Goal: Information Seeking & Learning: Check status

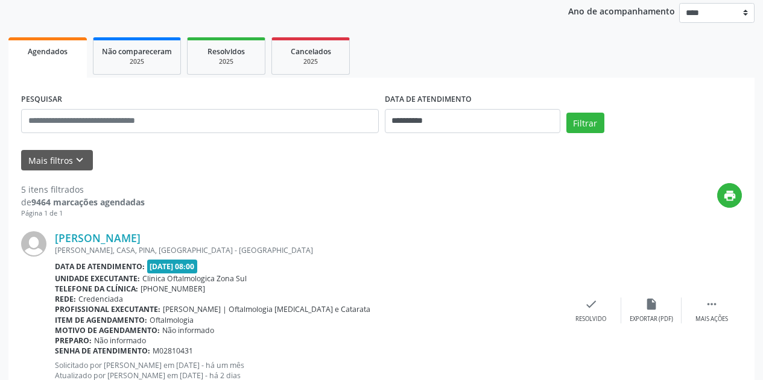
scroll to position [181, 0]
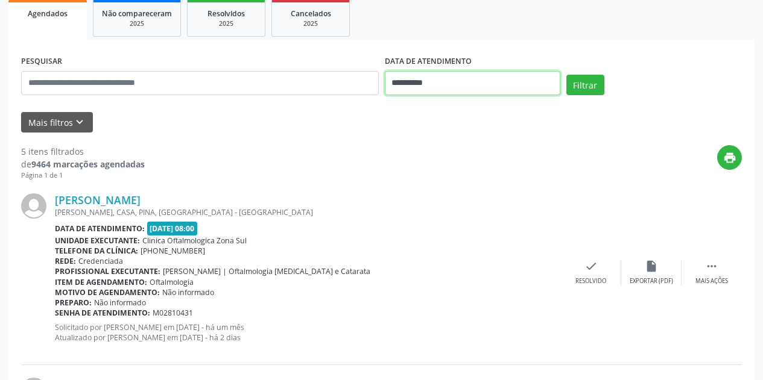
click at [519, 83] on input "**********" at bounding box center [472, 83] width 175 height 24
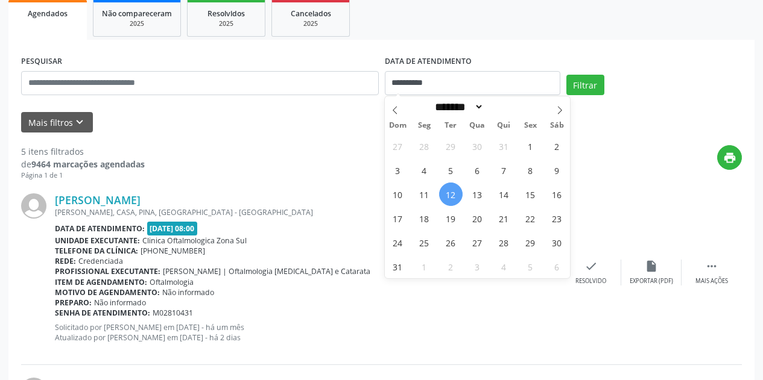
click at [449, 196] on span "12" at bounding box center [451, 195] width 24 height 24
type input "**********"
click at [564, 192] on span "16" at bounding box center [557, 195] width 24 height 24
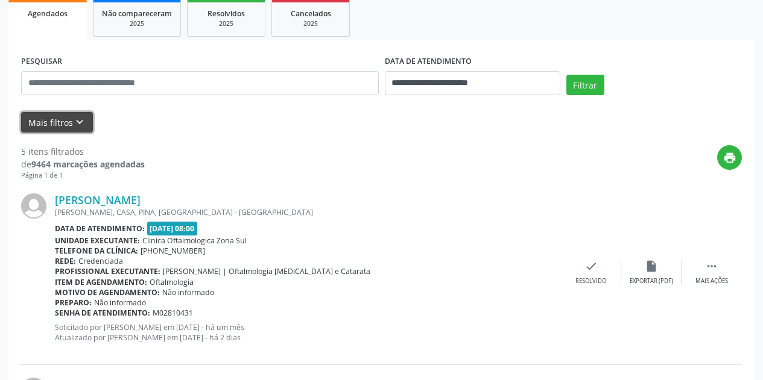
click at [85, 119] on button "Mais filtros keyboard_arrow_down" at bounding box center [57, 122] width 72 height 21
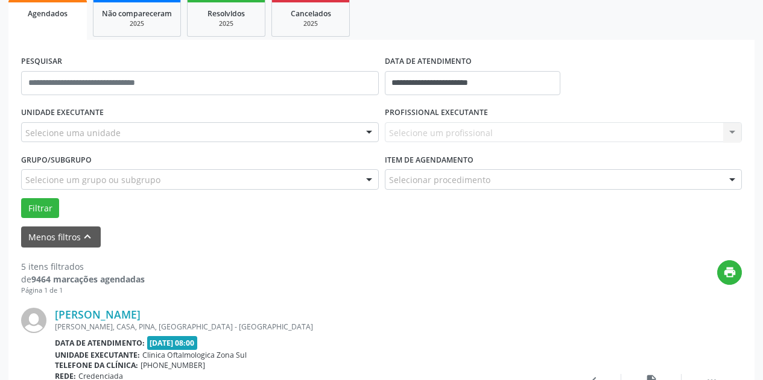
click at [126, 133] on div "Selecione uma unidade" at bounding box center [200, 132] width 358 height 20
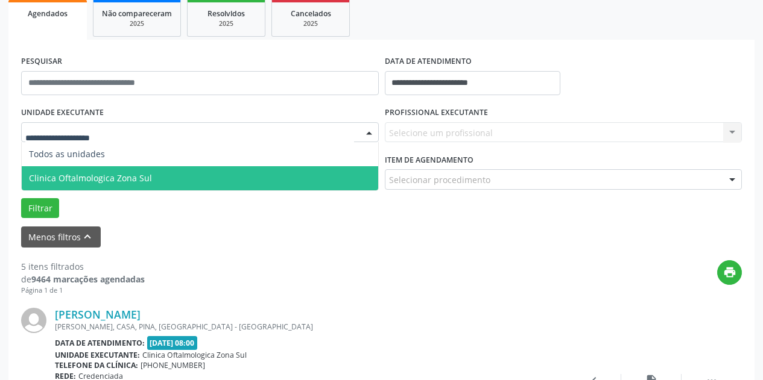
click at [139, 178] on span "Clinica Oftalmologica Zona Sul" at bounding box center [90, 177] width 123 height 11
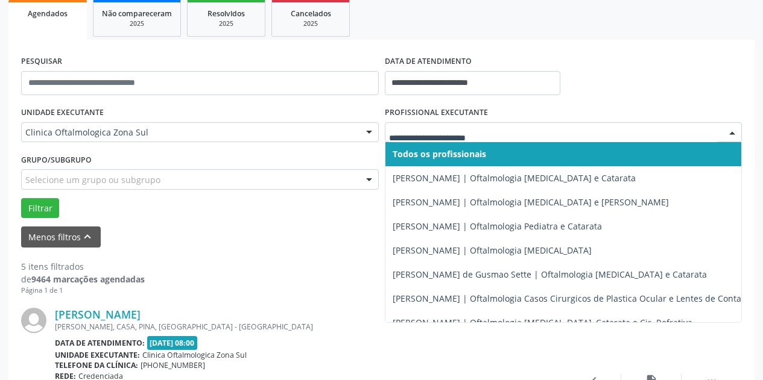
click at [421, 124] on div at bounding box center [564, 132] width 358 height 20
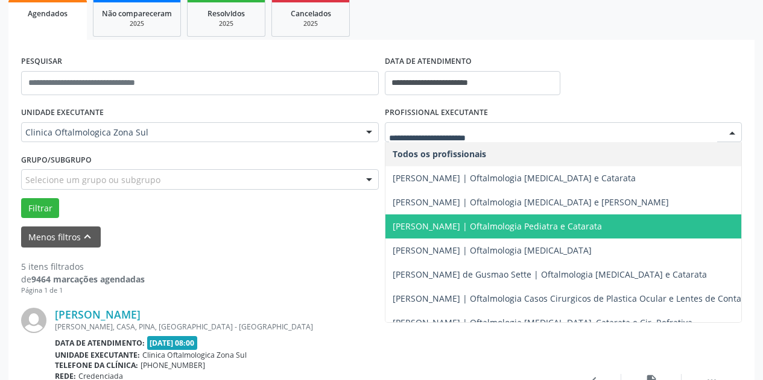
click at [424, 221] on span "[PERSON_NAME] | Oftalmologia Pediatra e Catarata" at bounding box center [496, 226] width 209 height 11
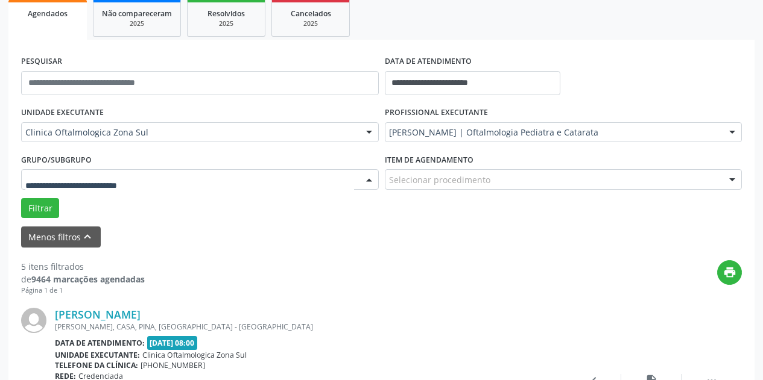
click at [280, 180] on div at bounding box center [200, 179] width 358 height 20
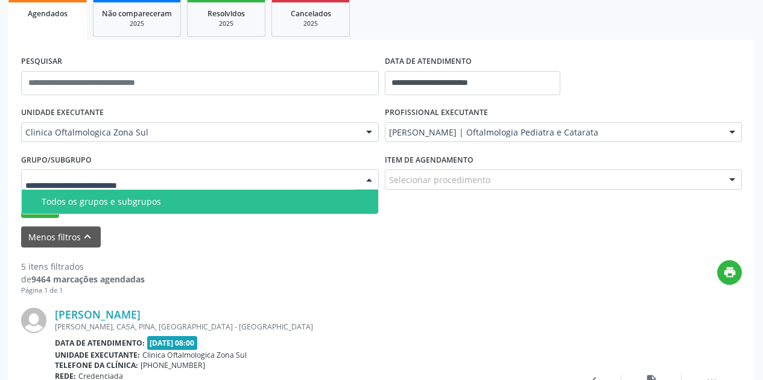
click at [249, 210] on span "Todos os grupos e subgrupos" at bounding box center [200, 202] width 356 height 24
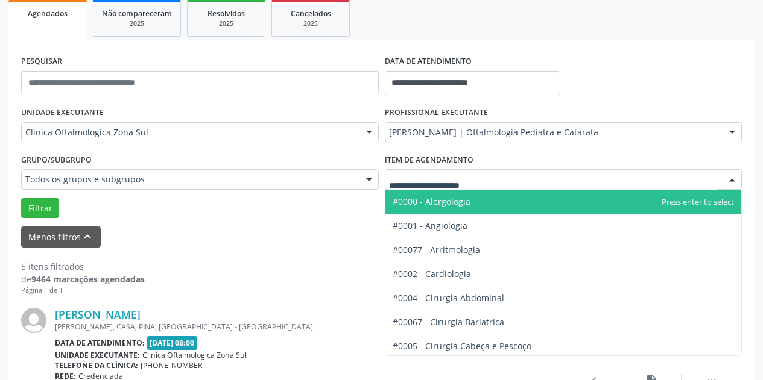
click at [422, 173] on div at bounding box center [564, 179] width 358 height 20
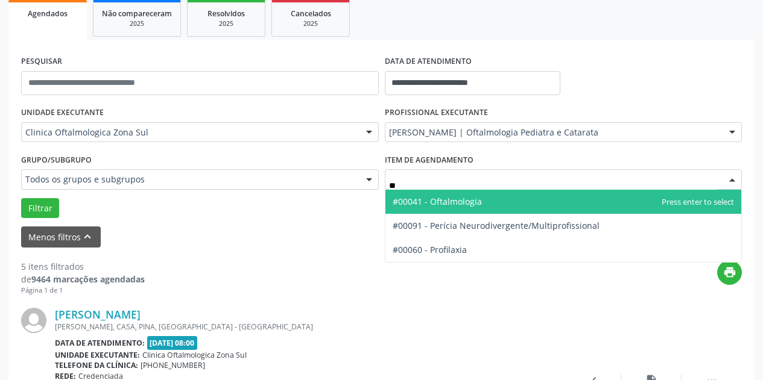
type input "***"
click at [440, 203] on span "#00041 - Oftalmologia" at bounding box center [436, 201] width 89 height 11
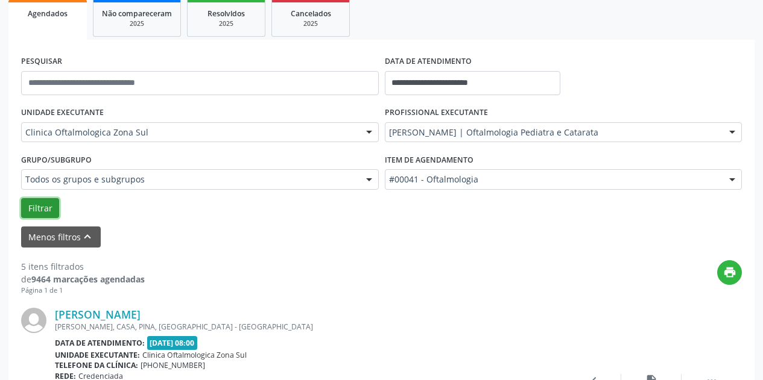
click at [38, 210] on button "Filtrar" at bounding box center [40, 208] width 38 height 20
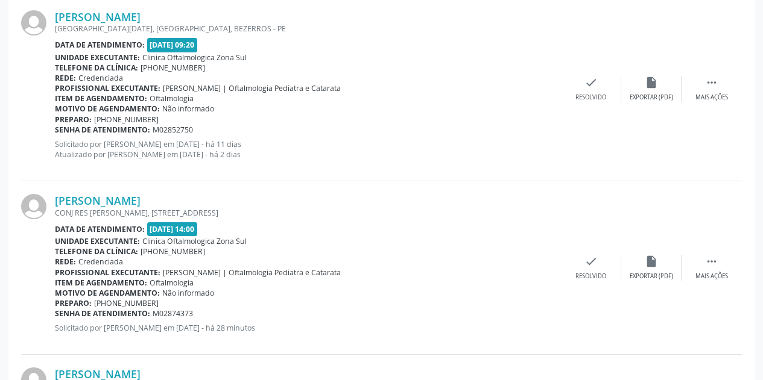
scroll to position [723, 0]
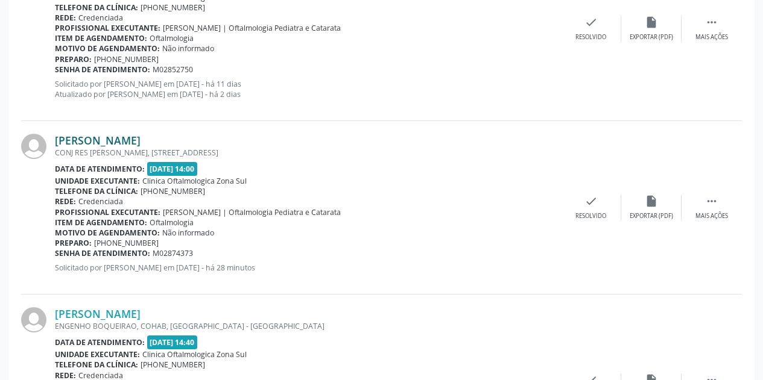
click at [140, 138] on link "[PERSON_NAME]" at bounding box center [98, 140] width 86 height 13
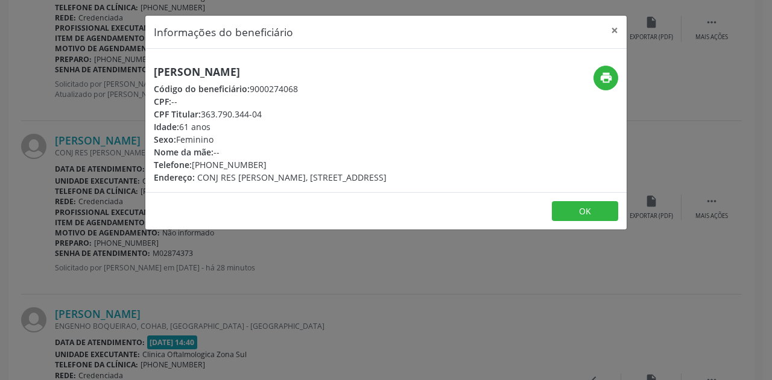
drag, startPoint x: 329, startPoint y: 72, endPoint x: 152, endPoint y: 70, distance: 176.7
click at [152, 70] on div "Maria Luiza de Souza Santos Código do beneficiário: 9000274068 CPF: -- CPF Titu…" at bounding box center [305, 125] width 321 height 118
copy h5 "[PERSON_NAME]"
click at [616, 30] on button "×" at bounding box center [614, 31] width 24 height 30
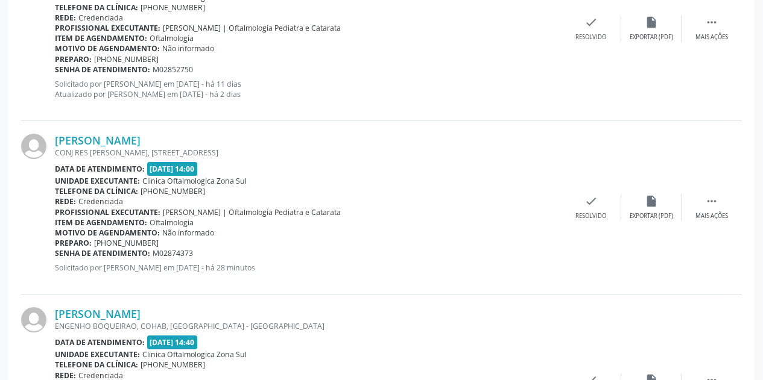
drag, startPoint x: 197, startPoint y: 254, endPoint x: 55, endPoint y: 253, distance: 141.7
click at [55, 253] on div "Senha de atendimento: M02874373" at bounding box center [308, 253] width 506 height 10
copy div "Senha de atendimento: M02874373"
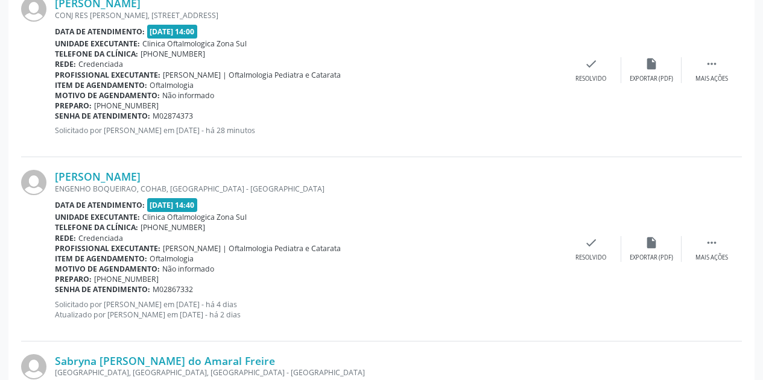
scroll to position [844, 0]
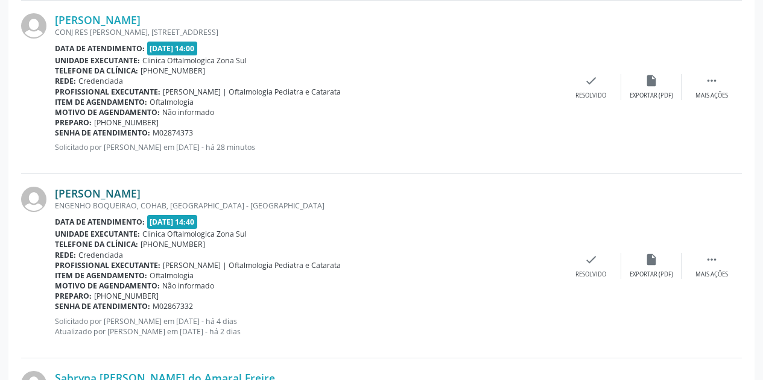
click at [140, 194] on link "[PERSON_NAME]" at bounding box center [98, 193] width 86 height 13
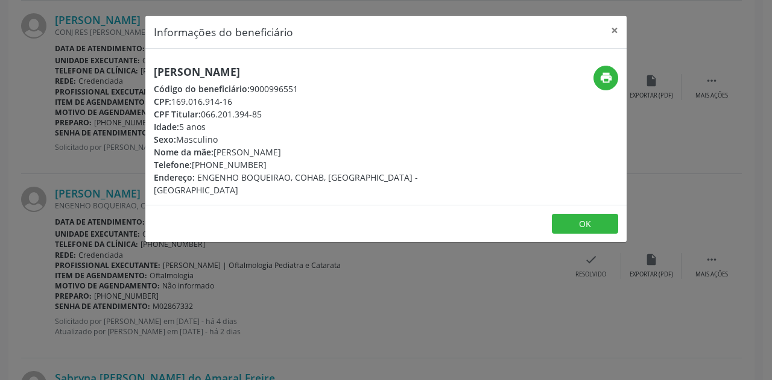
drag, startPoint x: 346, startPoint y: 68, endPoint x: 150, endPoint y: 68, distance: 195.9
click at [150, 68] on div "Murilo Rodrigues Santos Brito Código do beneficiário: 9000996551 CPF: 169.016.9…" at bounding box center [305, 131] width 321 height 131
copy h5 "[PERSON_NAME]"
drag, startPoint x: 245, startPoint y: 99, endPoint x: 175, endPoint y: 99, distance: 70.5
click at [175, 99] on div "CPF: 169.016.914-16" at bounding box center [306, 101] width 304 height 13
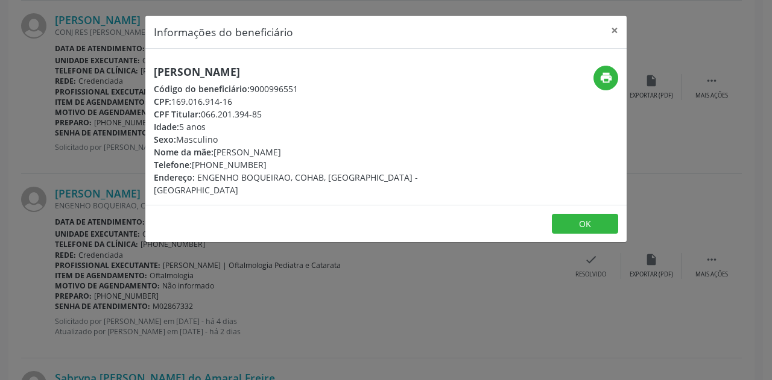
copy div "169.016.914-16"
drag, startPoint x: 258, startPoint y: 164, endPoint x: 210, endPoint y: 164, distance: 47.6
click at [210, 164] on div "Telefone: (81) 99998-8047" at bounding box center [306, 165] width 304 height 13
copy div "99998-8047"
drag, startPoint x: 332, startPoint y: 154, endPoint x: 217, endPoint y: 149, distance: 114.7
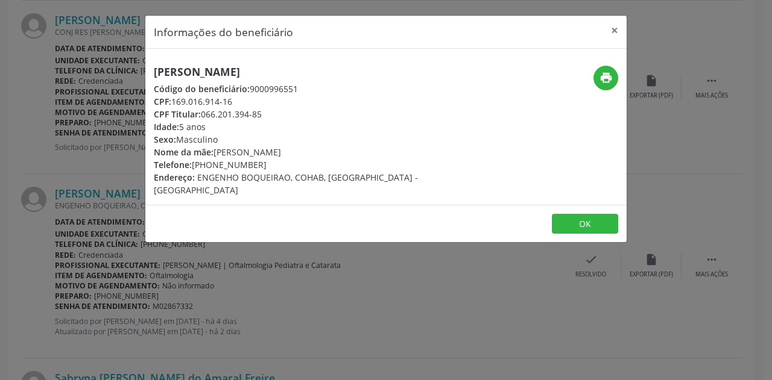
click at [217, 149] on div "Nome da mãe: Mayara Rodrigues de Brito" at bounding box center [306, 152] width 304 height 13
copy div "Mayara Rodrigues de Brito"
drag, startPoint x: 214, startPoint y: 125, endPoint x: 143, endPoint y: 126, distance: 71.2
click at [143, 126] on div "Informações do beneficiário × Murilo Rodrigues Santos Brito Código do beneficiá…" at bounding box center [386, 190] width 772 height 380
copy div "Idade: 5 anos"
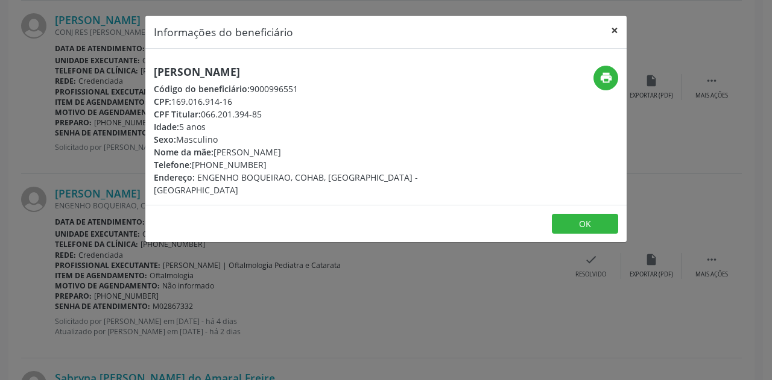
click at [616, 27] on button "×" at bounding box center [614, 31] width 24 height 30
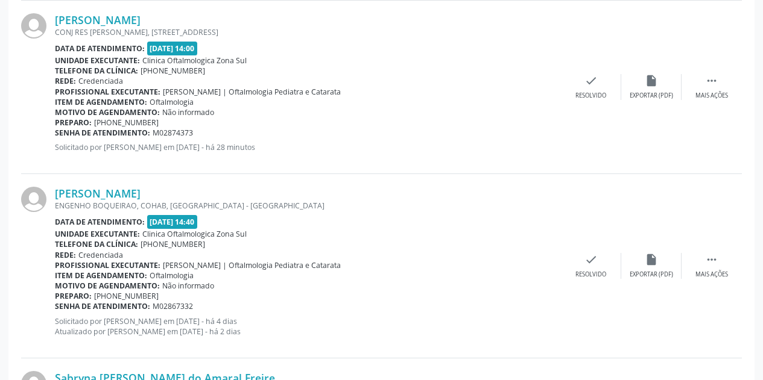
drag, startPoint x: 194, startPoint y: 308, endPoint x: 57, endPoint y: 306, distance: 137.5
click at [57, 306] on div "Senha de atendimento: M02867332" at bounding box center [308, 306] width 506 height 10
copy div "Senha de atendimento: M02867332"
click at [140, 14] on link "[PERSON_NAME]" at bounding box center [98, 19] width 86 height 13
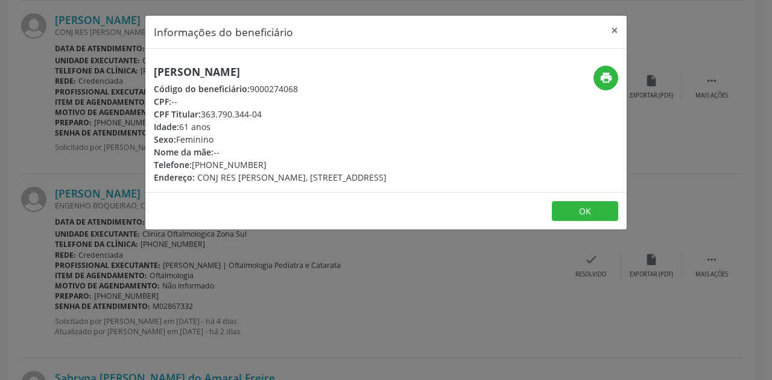
drag, startPoint x: 263, startPoint y: 167, endPoint x: 209, endPoint y: 168, distance: 53.7
click at [209, 168] on div "Telefone: (81) 99121-6310" at bounding box center [270, 165] width 233 height 13
copy div "99121-6310"
click at [614, 30] on button "×" at bounding box center [614, 31] width 24 height 30
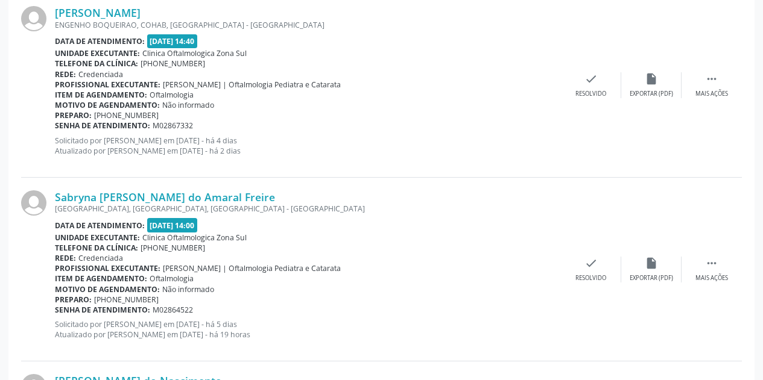
scroll to position [965, 0]
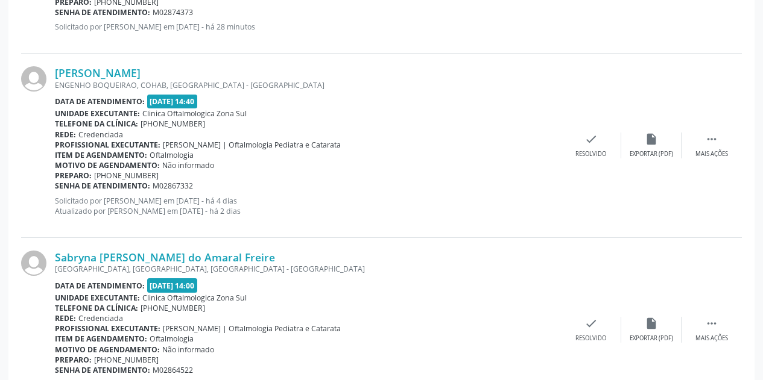
drag, startPoint x: 160, startPoint y: 175, endPoint x: 118, endPoint y: 174, distance: 42.2
click at [118, 174] on div "Preparo: +55 81 99998-8047" at bounding box center [308, 176] width 506 height 10
copy span "99998-8047"
click at [140, 71] on link "[PERSON_NAME]" at bounding box center [98, 72] width 86 height 13
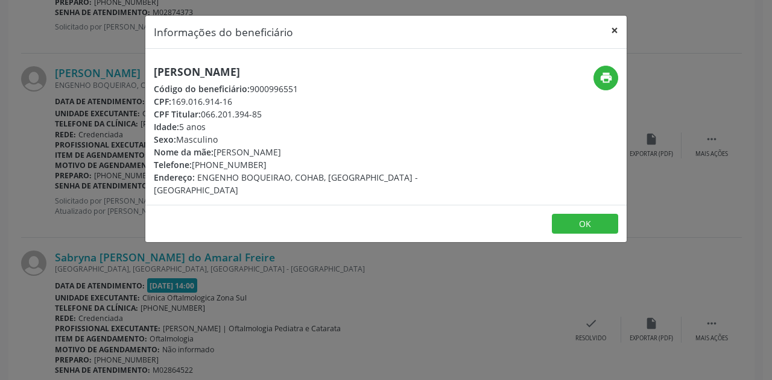
click at [618, 28] on button "×" at bounding box center [614, 31] width 24 height 30
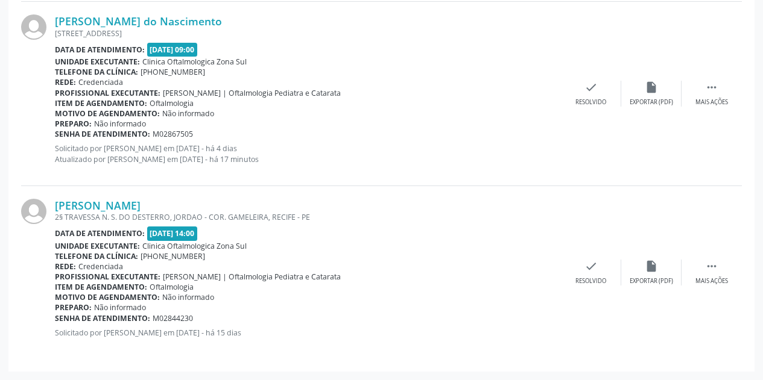
scroll to position [1325, 0]
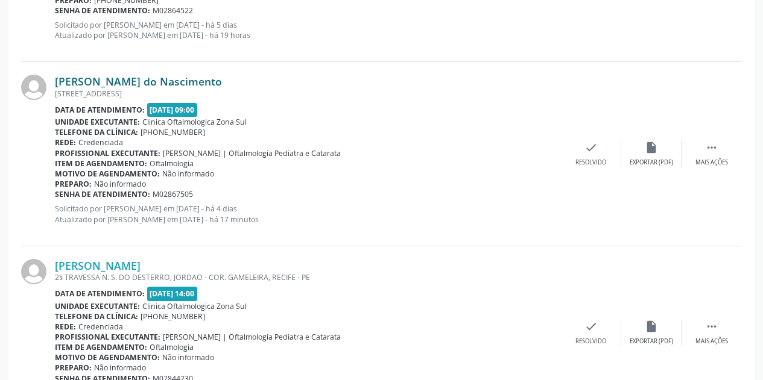
click at [222, 80] on link "Rosangela Mendonca do Nascimento" at bounding box center [138, 81] width 167 height 13
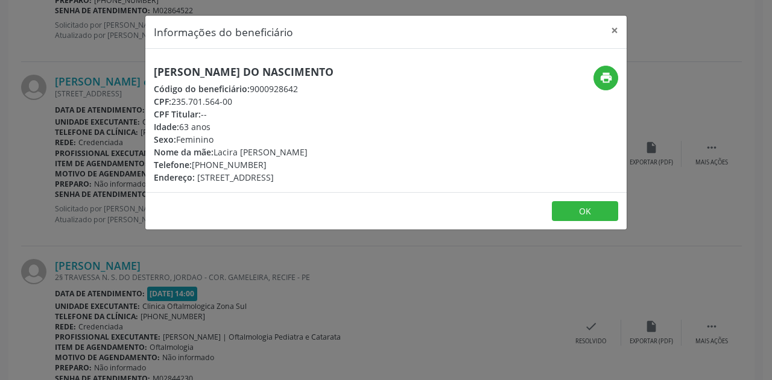
drag, startPoint x: 385, startPoint y: 69, endPoint x: 144, endPoint y: 69, distance: 240.6
click at [144, 69] on div "Informações do beneficiário × Rosangela Mendonca do Nascimento Código do benefi…" at bounding box center [386, 190] width 772 height 380
drag, startPoint x: 614, startPoint y: 28, endPoint x: 605, endPoint y: 31, distance: 10.1
click at [609, 30] on button "×" at bounding box center [614, 31] width 24 height 30
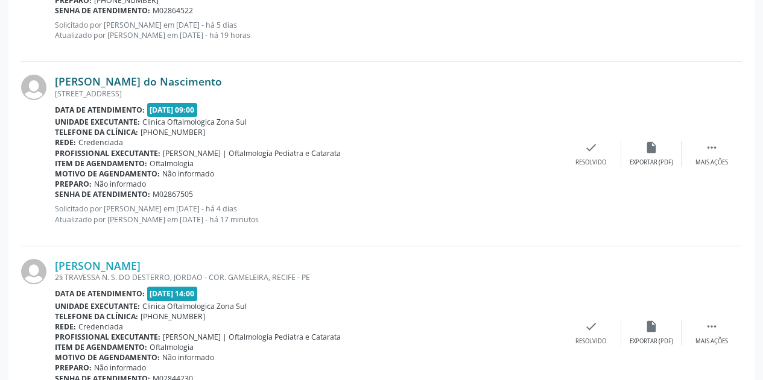
click at [204, 76] on link "Rosangela Mendonca do Nascimento" at bounding box center [138, 81] width 167 height 13
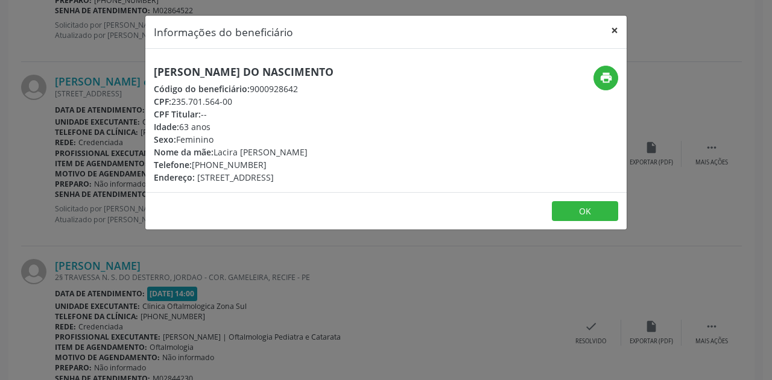
drag, startPoint x: 611, startPoint y: 27, endPoint x: 409, endPoint y: 80, distance: 209.4
click at [609, 27] on button "×" at bounding box center [614, 31] width 24 height 30
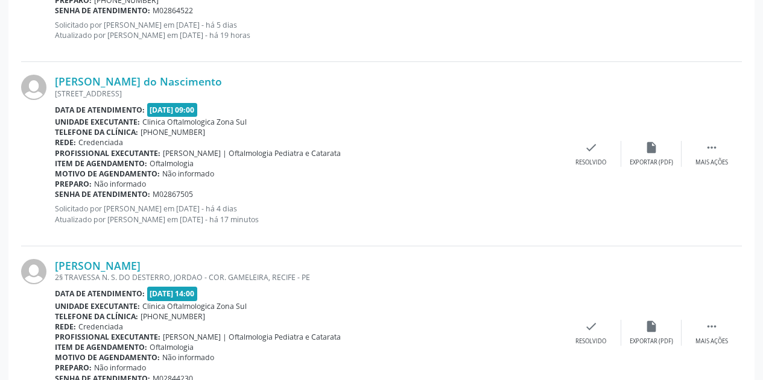
click at [193, 194] on div "Senha de atendimento: M02867505" at bounding box center [308, 194] width 506 height 10
drag, startPoint x: 193, startPoint y: 194, endPoint x: 56, endPoint y: 194, distance: 136.9
click at [56, 194] on div "Senha de atendimento: M02867505" at bounding box center [308, 194] width 506 height 10
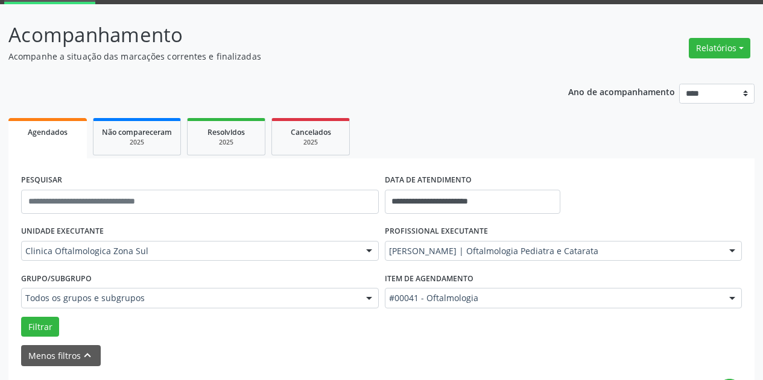
scroll to position [0, 0]
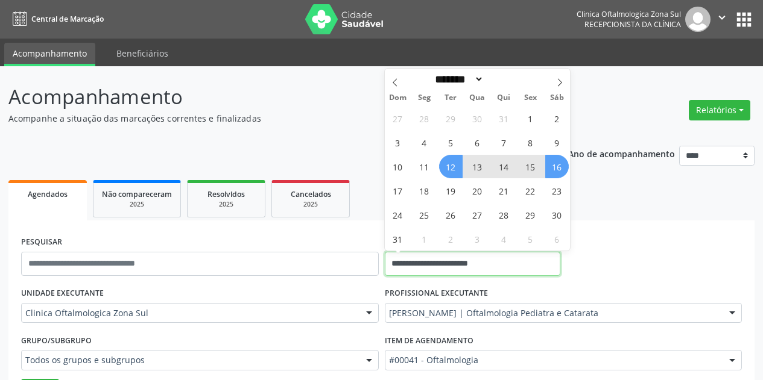
click at [512, 263] on input "**********" at bounding box center [472, 264] width 175 height 24
click at [428, 194] on span "18" at bounding box center [424, 191] width 24 height 24
type input "**********"
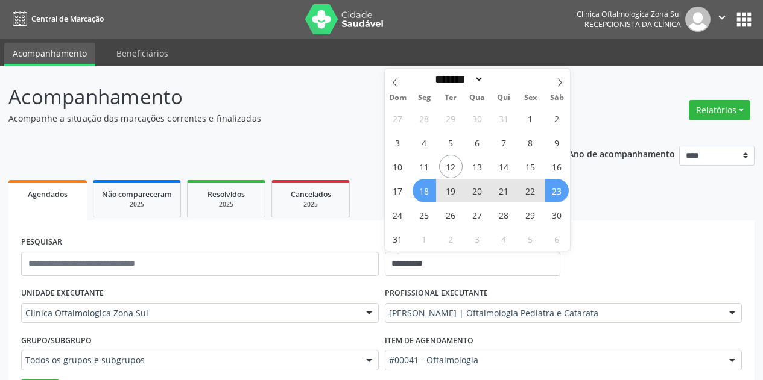
click at [566, 195] on span "23" at bounding box center [557, 191] width 24 height 24
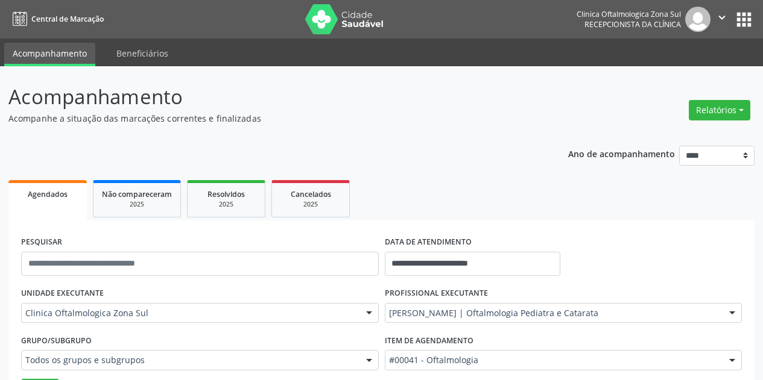
scroll to position [301, 0]
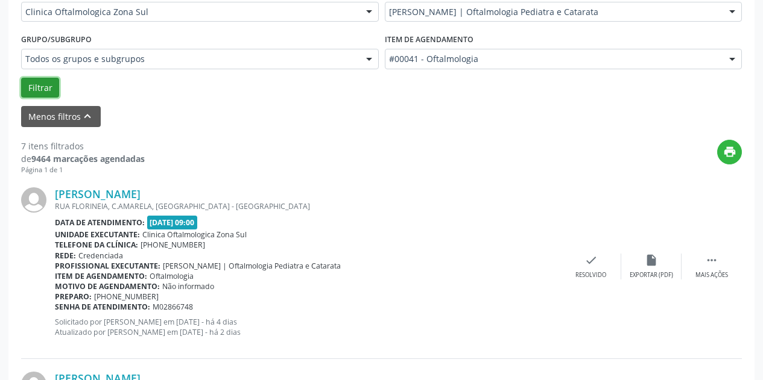
click at [44, 86] on button "Filtrar" at bounding box center [40, 88] width 38 height 20
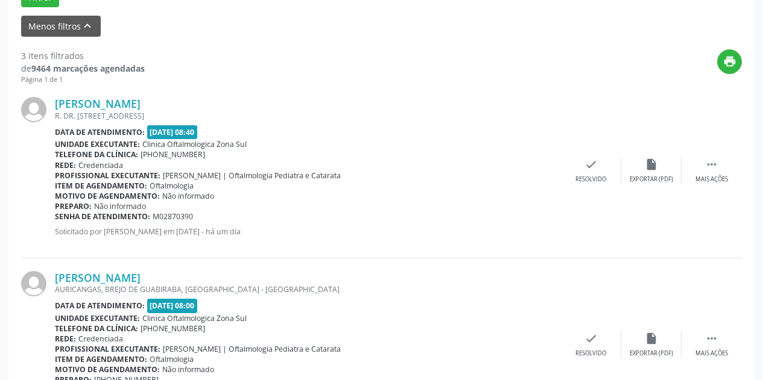
scroll to position [336, 0]
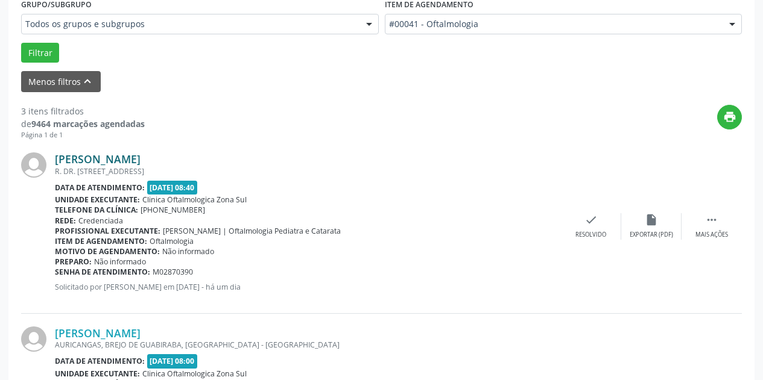
click at [140, 160] on link "Zimar Pompeia Santos Farias da Silva" at bounding box center [98, 159] width 86 height 13
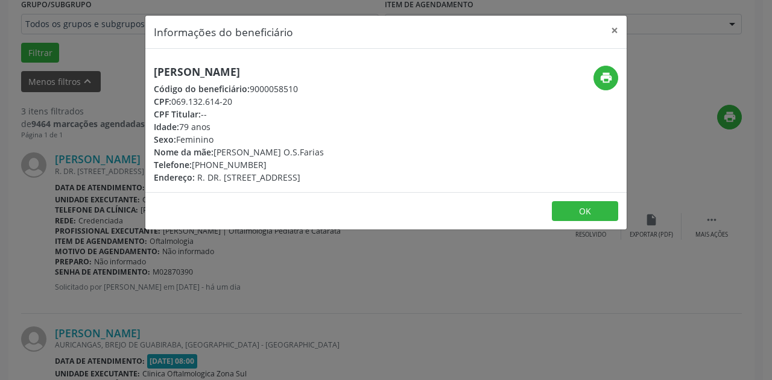
drag, startPoint x: 375, startPoint y: 74, endPoint x: 156, endPoint y: 69, distance: 219.5
click at [156, 69] on h5 "Zimar Pompeia Santos Farias da Silva" at bounding box center [239, 72] width 170 height 13
click at [612, 27] on button "×" at bounding box center [614, 31] width 24 height 30
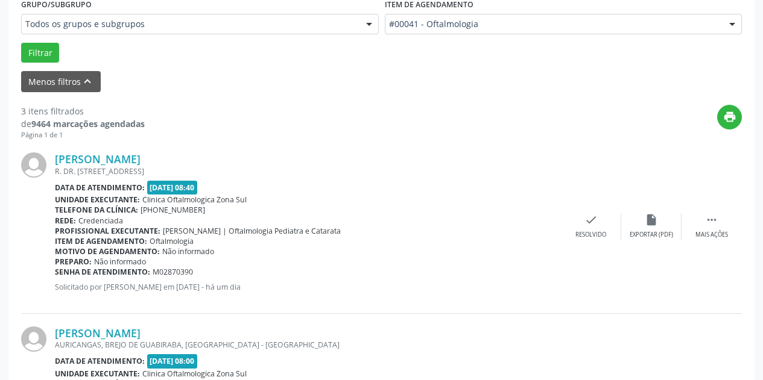
drag, startPoint x: 195, startPoint y: 275, endPoint x: 56, endPoint y: 271, distance: 138.7
click at [56, 271] on div "Senha de atendimento: M02870390" at bounding box center [308, 272] width 506 height 10
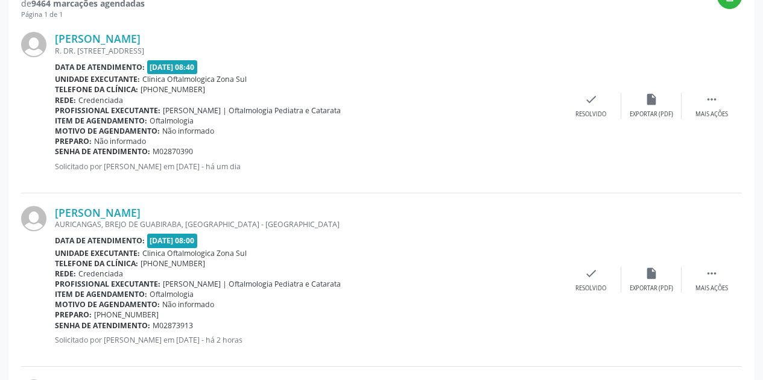
scroll to position [517, 0]
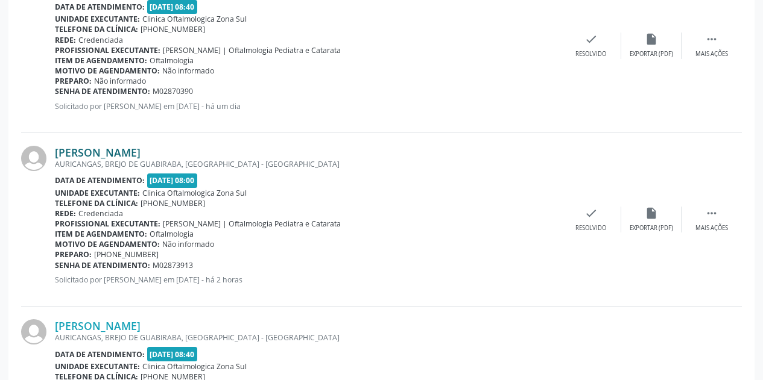
click at [140, 146] on link "Laura Sofia Santos da Paz" at bounding box center [98, 152] width 86 height 13
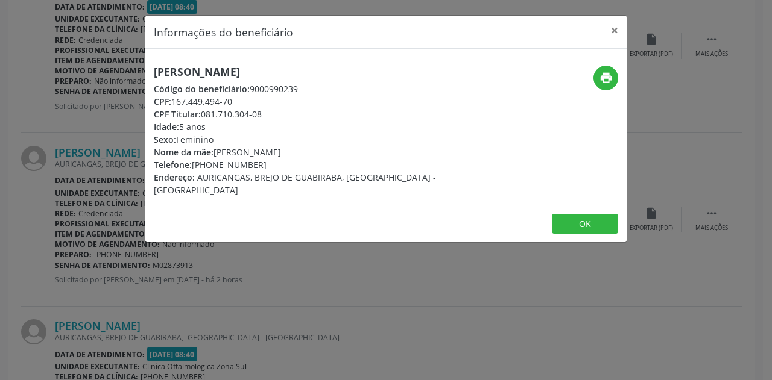
drag, startPoint x: 317, startPoint y: 70, endPoint x: 151, endPoint y: 69, distance: 165.8
click at [151, 69] on div "Laura Sofia Santos da Paz Código do beneficiário: 9000990239 CPF: 167.449.494-7…" at bounding box center [305, 131] width 321 height 131
drag, startPoint x: 239, startPoint y: 102, endPoint x: 172, endPoint y: 95, distance: 67.9
click at [172, 95] on div "CPF: 167.449.494-70" at bounding box center [306, 101] width 304 height 13
drag, startPoint x: 260, startPoint y: 168, endPoint x: 208, endPoint y: 168, distance: 51.8
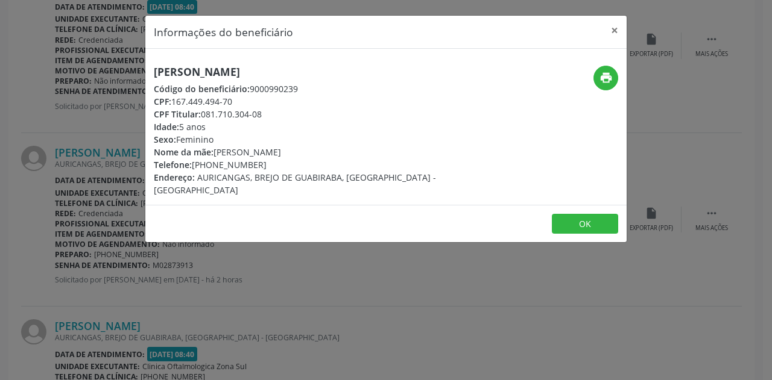
click at [208, 168] on div "Telefone: (81) 98320-0445" at bounding box center [306, 165] width 304 height 13
drag, startPoint x: 312, startPoint y: 157, endPoint x: 217, endPoint y: 151, distance: 94.9
click at [217, 151] on div "Nome da mãe: Silvia Maria dos Santos" at bounding box center [306, 152] width 304 height 13
click at [614, 31] on button "×" at bounding box center [614, 31] width 24 height 30
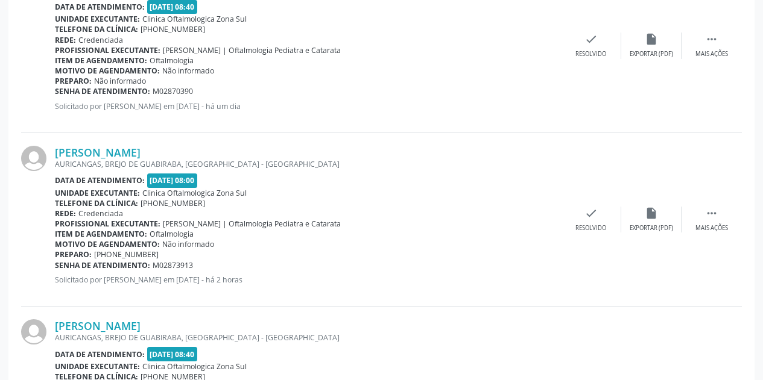
drag, startPoint x: 199, startPoint y: 267, endPoint x: 56, endPoint y: 266, distance: 142.9
click at [56, 266] on div "Senha de atendimento: M02873913" at bounding box center [308, 265] width 506 height 10
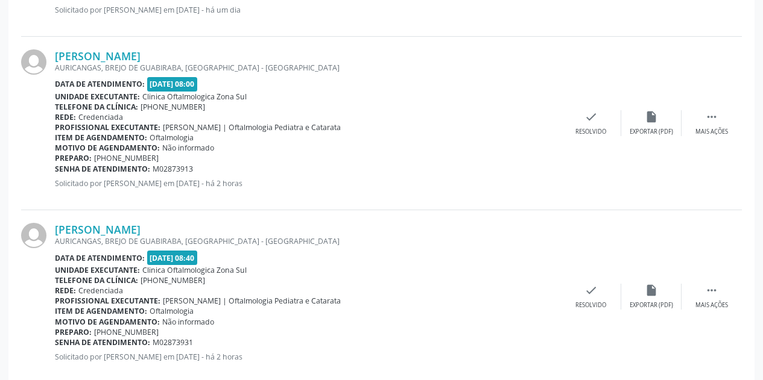
scroll to position [638, 0]
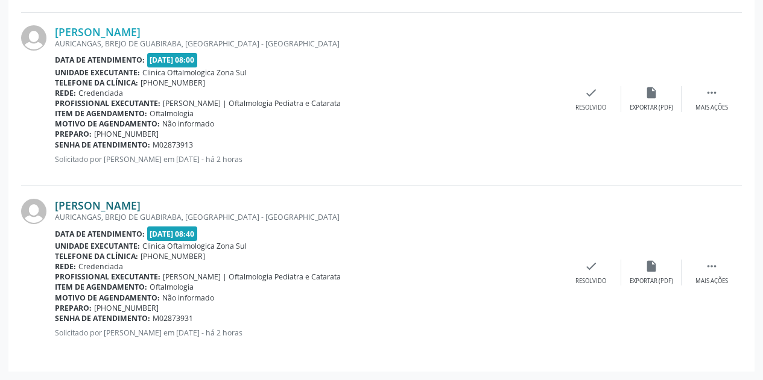
click at [140, 201] on link "Silvia Maria dos Santos" at bounding box center [98, 205] width 86 height 13
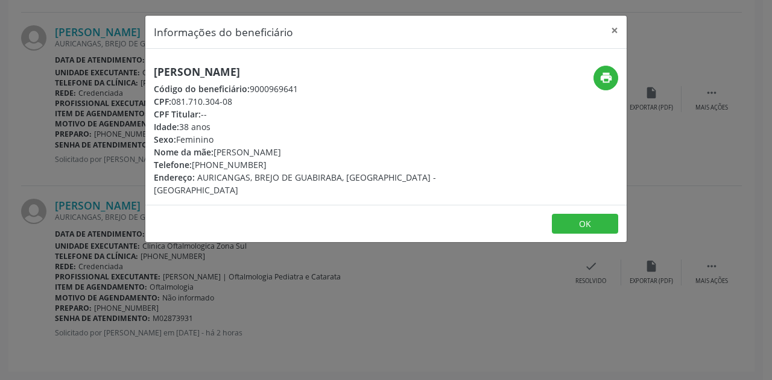
drag, startPoint x: 300, startPoint y: 73, endPoint x: 156, endPoint y: 75, distance: 144.7
click at [156, 75] on h5 "Silvia Maria dos Santos" at bounding box center [306, 72] width 304 height 13
drag, startPoint x: 242, startPoint y: 101, endPoint x: 173, endPoint y: 101, distance: 68.7
click at [173, 101] on div "CPF: 081.710.304-08" at bounding box center [306, 101] width 304 height 13
drag, startPoint x: 257, startPoint y: 163, endPoint x: 209, endPoint y: 168, distance: 48.5
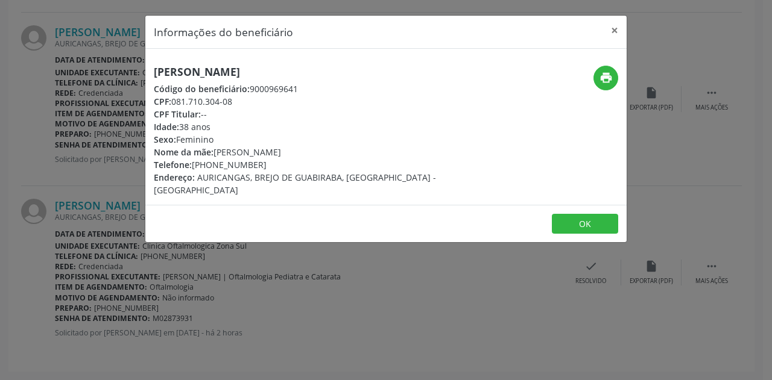
click at [210, 168] on div "Telefone: (81) 98320-0445" at bounding box center [306, 165] width 304 height 13
drag, startPoint x: 309, startPoint y: 154, endPoint x: 216, endPoint y: 157, distance: 92.9
click at [216, 157] on div "Nome da mãe: Severina Maria de Lima" at bounding box center [306, 152] width 304 height 13
drag, startPoint x: 215, startPoint y: 125, endPoint x: 151, endPoint y: 129, distance: 63.4
click at [151, 129] on div "Silvia Maria dos Santos Código do beneficiário: 9000969641 CPF: 081.710.304-08 …" at bounding box center [305, 131] width 321 height 131
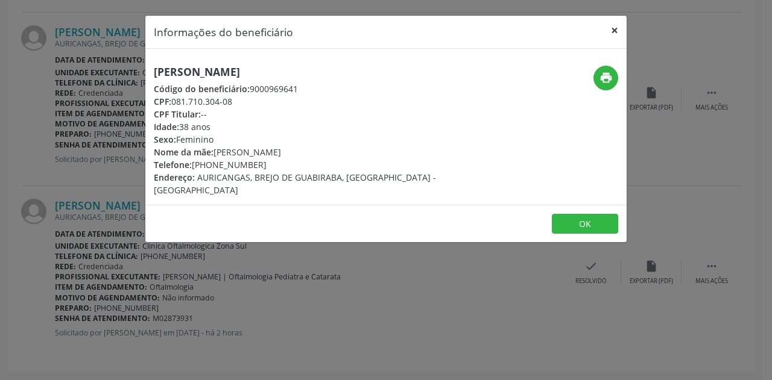
click at [615, 27] on button "×" at bounding box center [614, 31] width 24 height 30
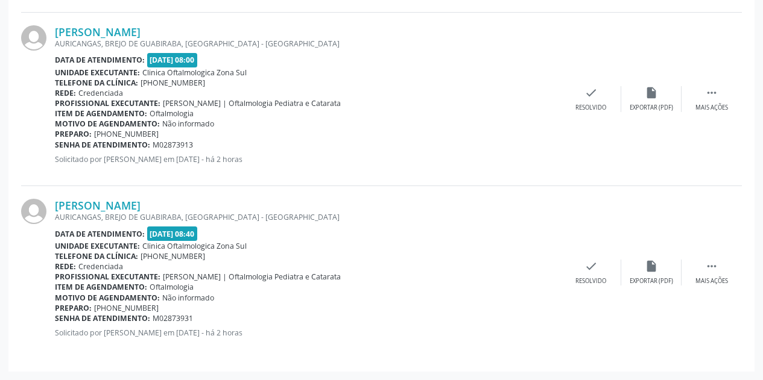
drag, startPoint x: 195, startPoint y: 321, endPoint x: 56, endPoint y: 318, distance: 139.3
click at [56, 318] on div "Senha de atendimento: M02873931" at bounding box center [308, 319] width 506 height 10
click at [140, 30] on link "Laura Sofia Santos da Paz" at bounding box center [98, 31] width 86 height 13
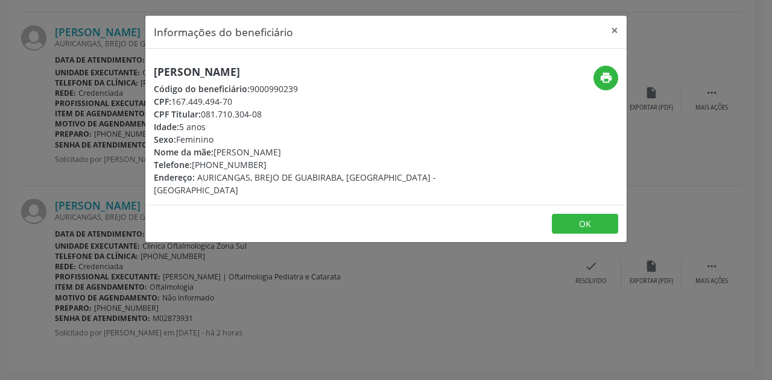
drag, startPoint x: 213, startPoint y: 124, endPoint x: 151, endPoint y: 124, distance: 62.1
click at [151, 124] on div "Laura Sofia Santos da Paz Código do beneficiário: 9000990239 CPF: 167.449.494-7…" at bounding box center [305, 131] width 321 height 131
drag, startPoint x: 614, startPoint y: 25, endPoint x: 525, endPoint y: 200, distance: 195.5
click at [611, 28] on button "×" at bounding box center [614, 31] width 24 height 30
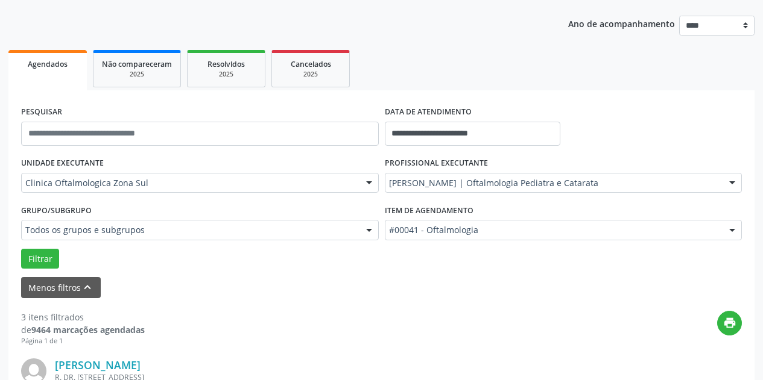
scroll to position [156, 0]
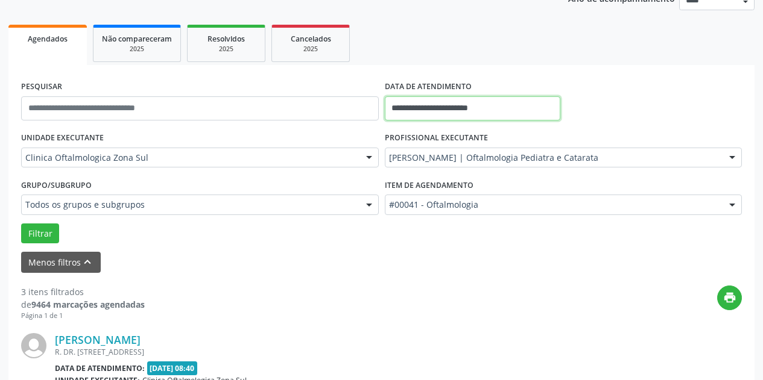
click at [514, 104] on input "**********" at bounding box center [472, 108] width 175 height 24
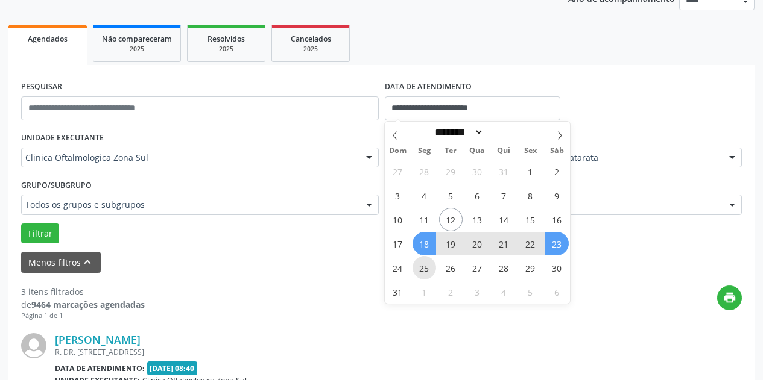
click at [424, 266] on span "25" at bounding box center [424, 268] width 24 height 24
type input "**********"
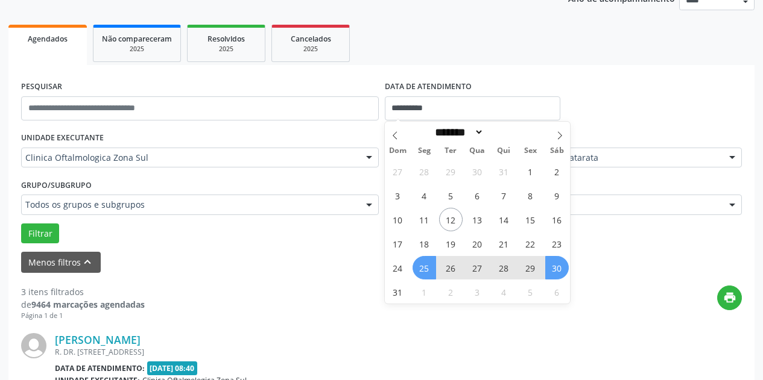
click at [559, 265] on span "30" at bounding box center [557, 268] width 24 height 24
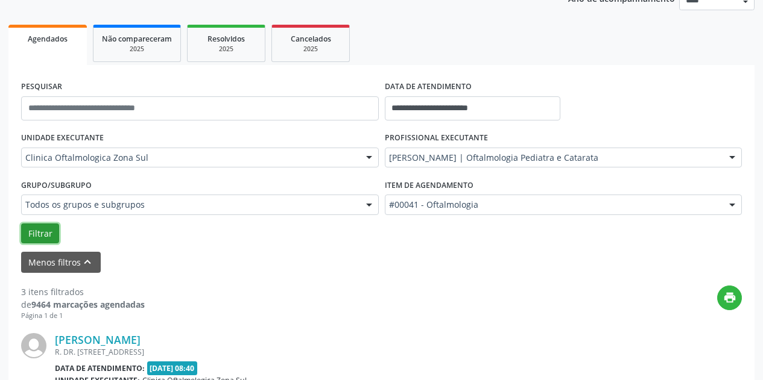
click at [43, 230] on button "Filtrar" at bounding box center [40, 234] width 38 height 20
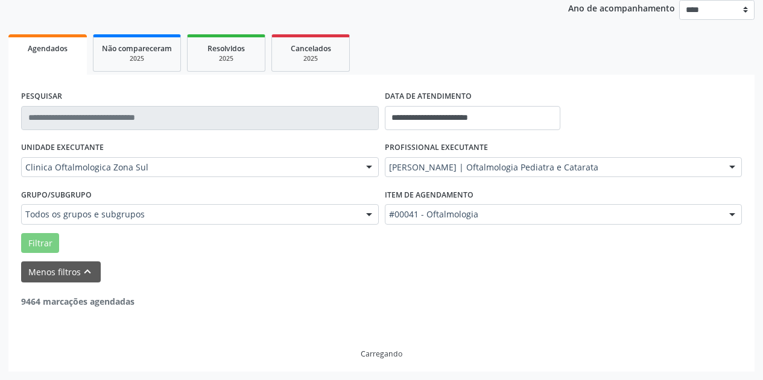
scroll to position [107, 0]
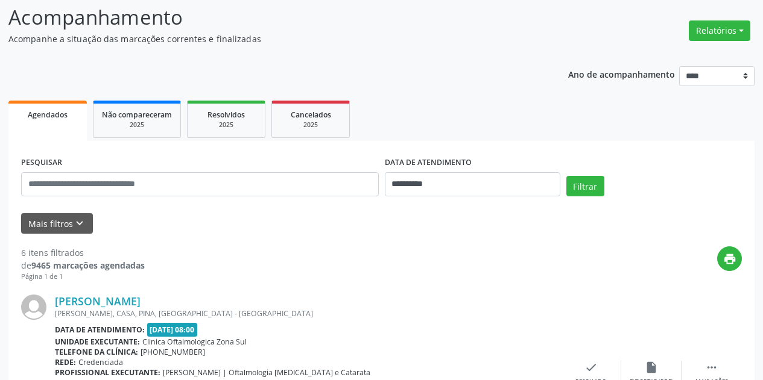
scroll to position [121, 0]
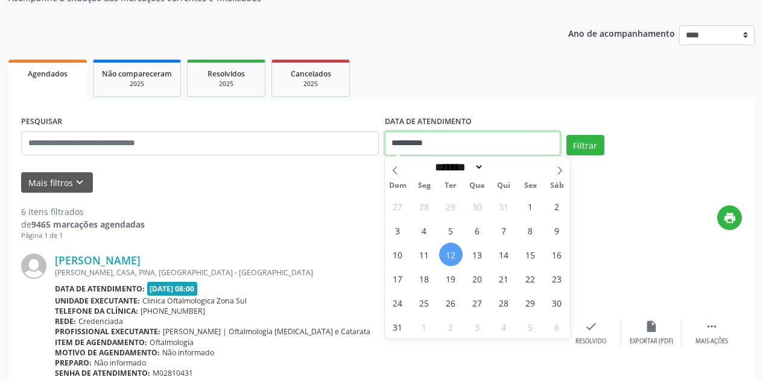
click at [494, 143] on input "**********" at bounding box center [472, 143] width 175 height 24
click at [448, 259] on span "12" at bounding box center [451, 255] width 24 height 24
type input "**********"
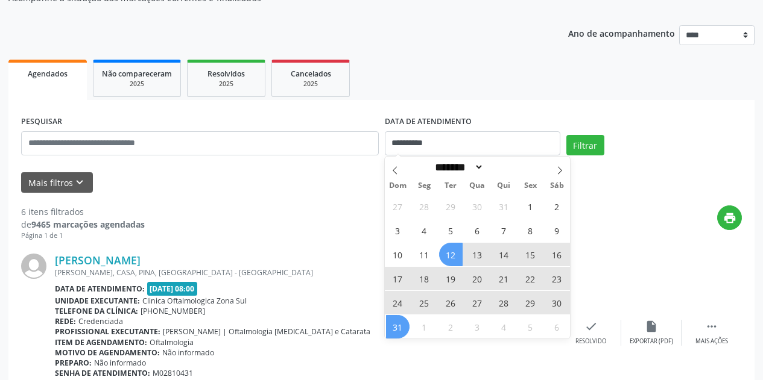
click at [394, 325] on span "31" at bounding box center [398, 327] width 24 height 24
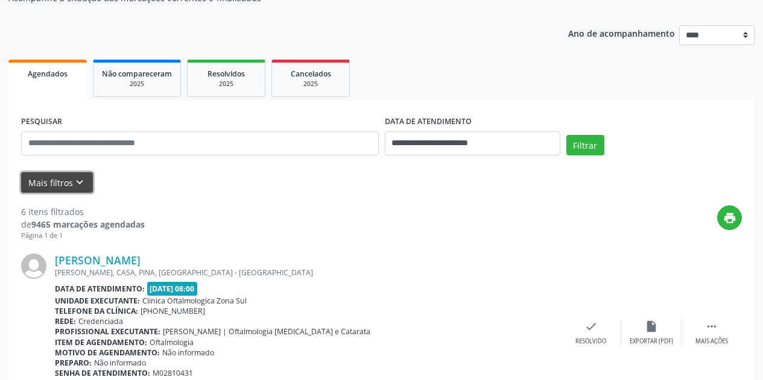
click at [83, 180] on icon "keyboard_arrow_down" at bounding box center [79, 182] width 13 height 13
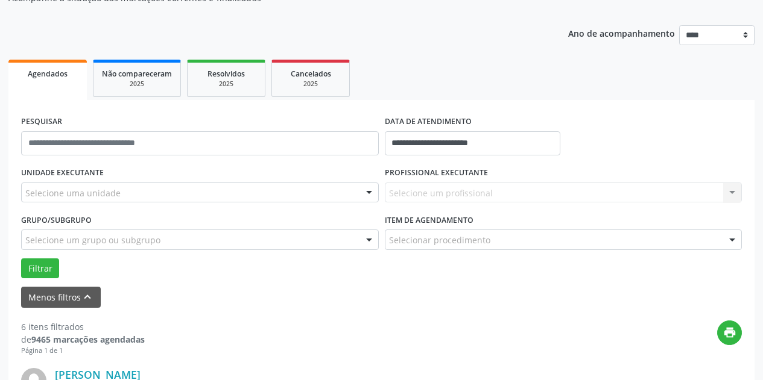
click at [162, 191] on div "Selecione uma unidade" at bounding box center [200, 193] width 358 height 20
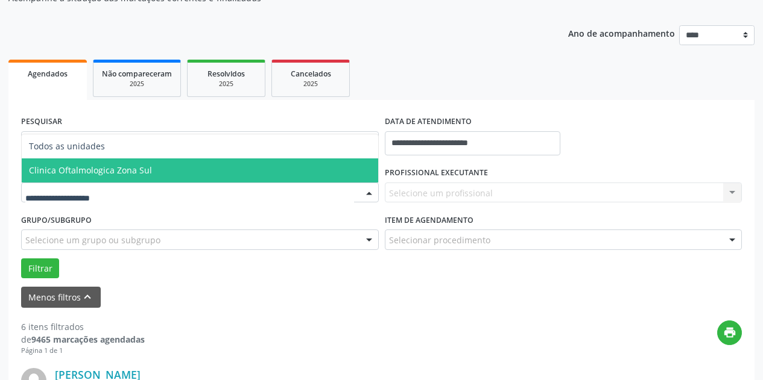
click at [196, 173] on span "Clinica Oftalmologica Zona Sul" at bounding box center [200, 171] width 356 height 24
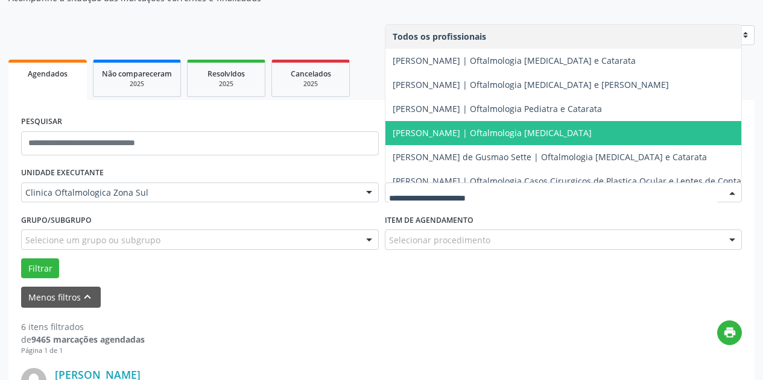
click at [484, 129] on span "[PERSON_NAME] | Oftalmologia [MEDICAL_DATA]" at bounding box center [491, 132] width 199 height 11
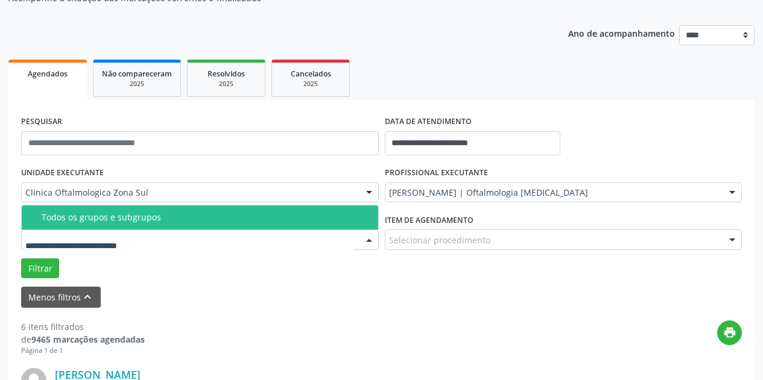
click at [263, 232] on div at bounding box center [200, 240] width 358 height 20
click at [269, 215] on div "Todos os grupos e subgrupos" at bounding box center [206, 218] width 329 height 10
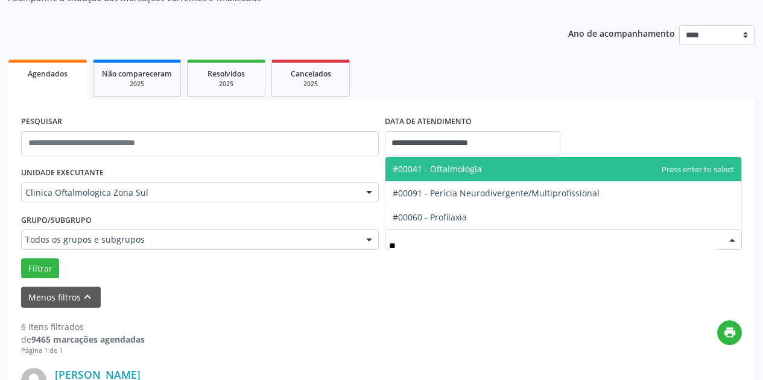
type input "***"
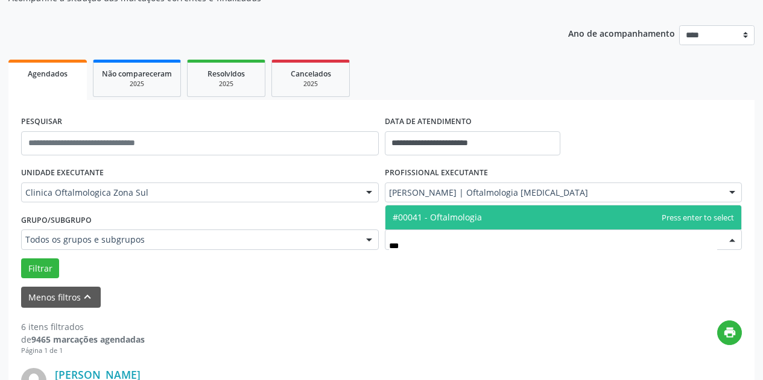
click at [471, 219] on span "#00041 - Oftalmologia" at bounding box center [436, 217] width 89 height 11
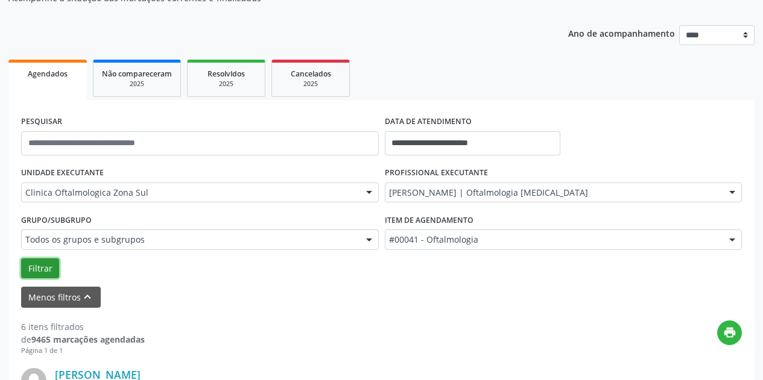
click at [52, 268] on button "Filtrar" at bounding box center [40, 269] width 38 height 20
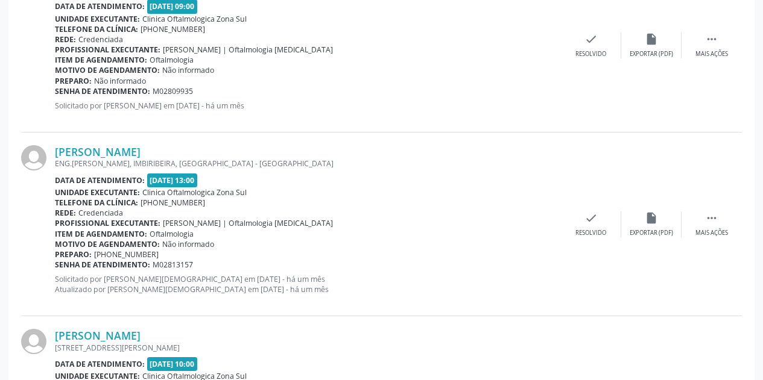
scroll to position [723, 0]
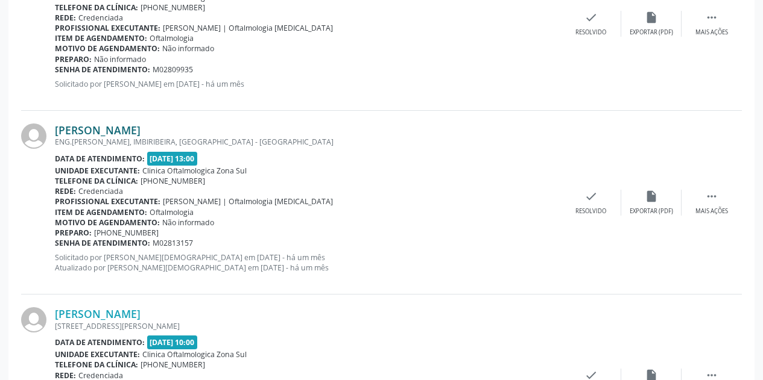
click at [140, 127] on link "[PERSON_NAME]" at bounding box center [98, 130] width 86 height 13
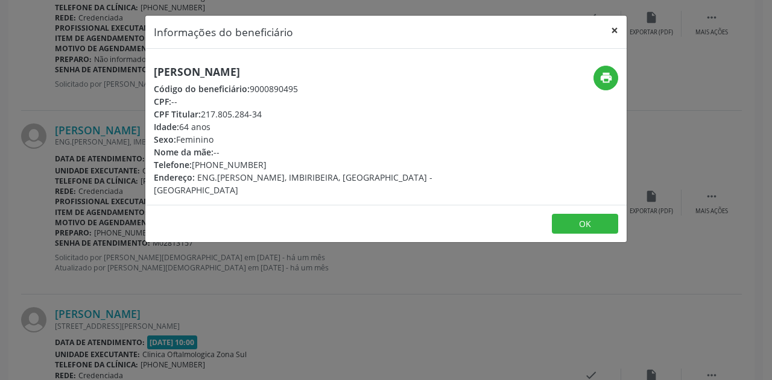
click at [616, 29] on button "×" at bounding box center [614, 31] width 24 height 30
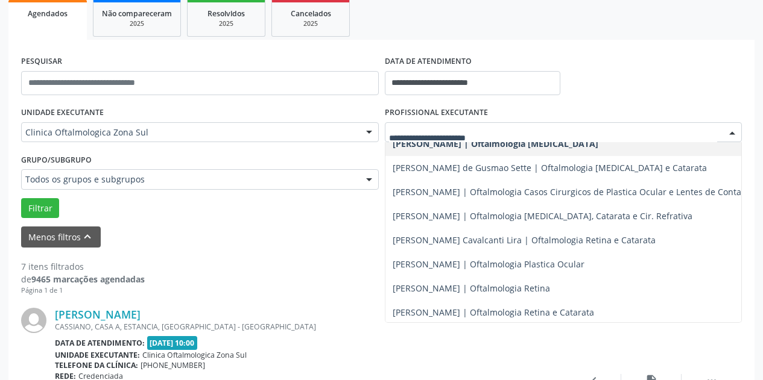
scroll to position [118, 0]
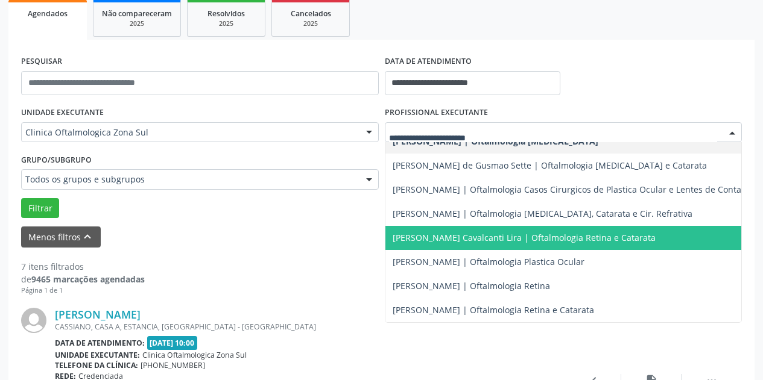
click at [590, 232] on span "[PERSON_NAME] Cavalcanti Lira | Oftalmologia Retina e Catarata" at bounding box center [523, 237] width 263 height 11
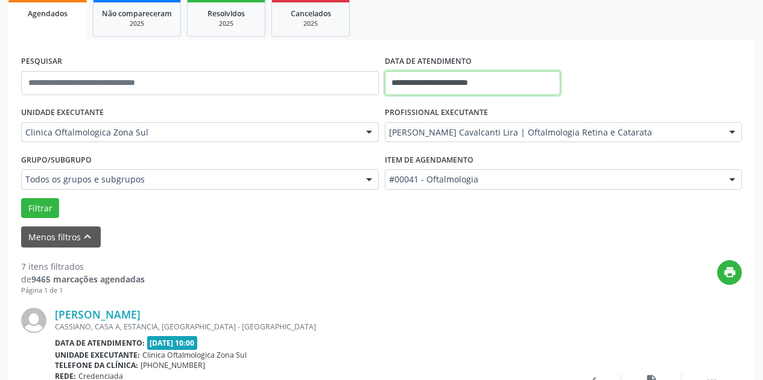
click at [522, 78] on input "**********" at bounding box center [472, 83] width 175 height 24
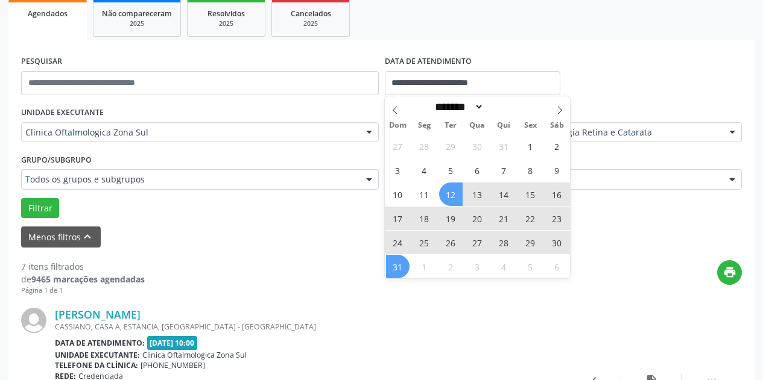
click at [446, 191] on span "12" at bounding box center [451, 195] width 24 height 24
type input "**********"
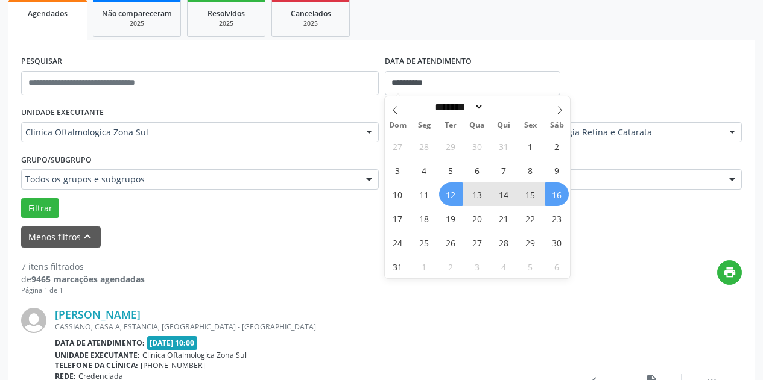
click at [553, 200] on span "16" at bounding box center [557, 195] width 24 height 24
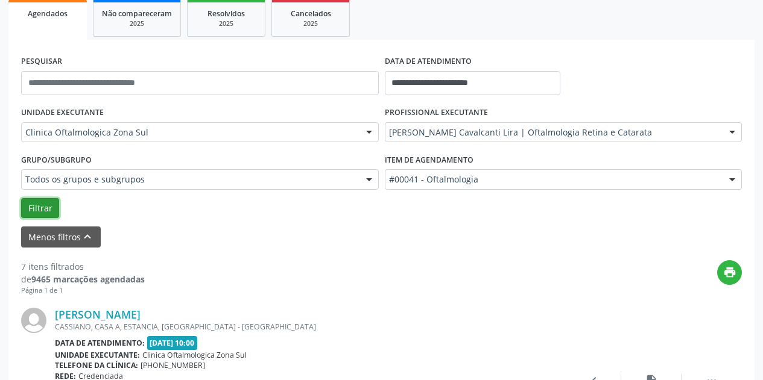
click at [49, 211] on button "Filtrar" at bounding box center [40, 208] width 38 height 20
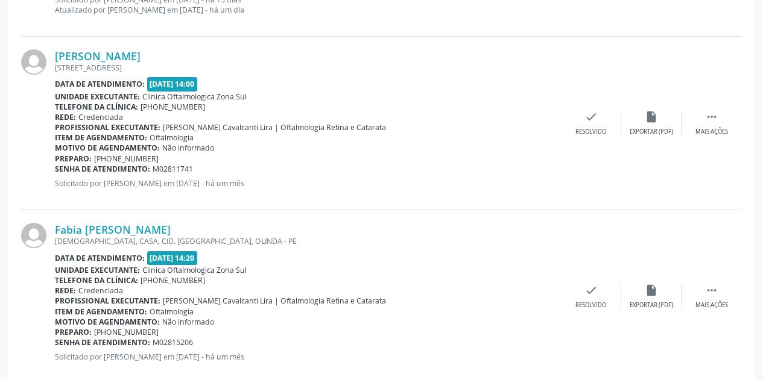
scroll to position [603, 0]
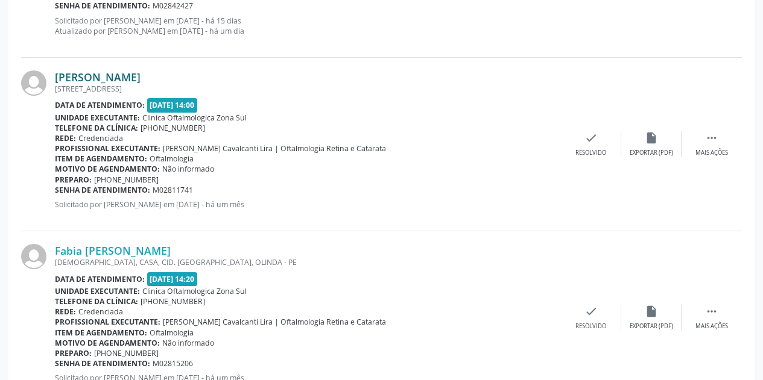
click at [140, 77] on link "[PERSON_NAME]" at bounding box center [98, 77] width 86 height 13
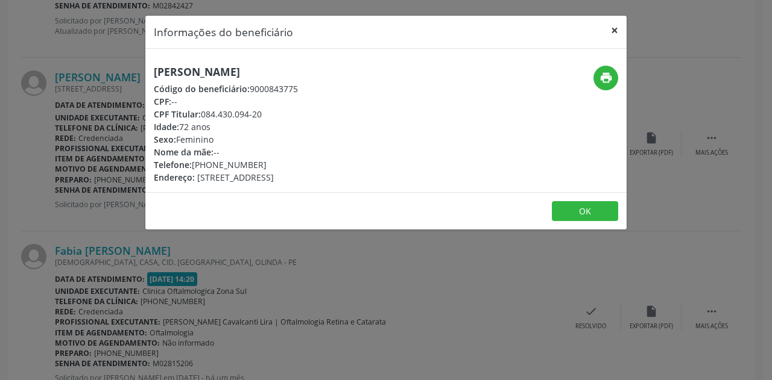
click at [614, 31] on button "×" at bounding box center [614, 31] width 24 height 30
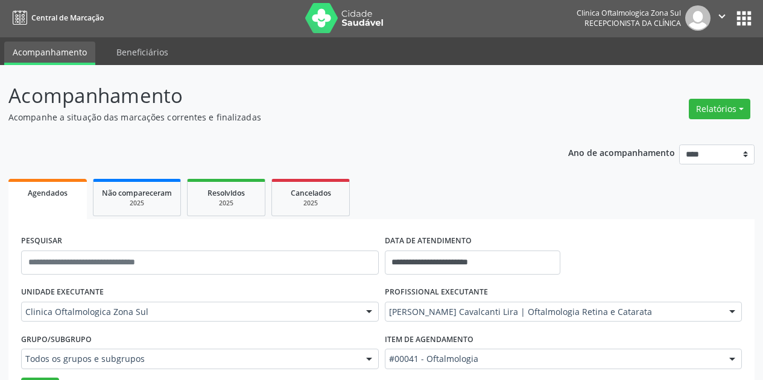
scroll to position [0, 0]
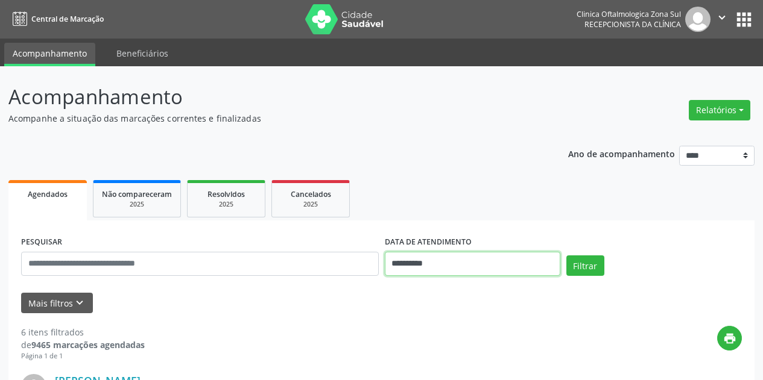
click at [505, 260] on input "**********" at bounding box center [472, 264] width 175 height 24
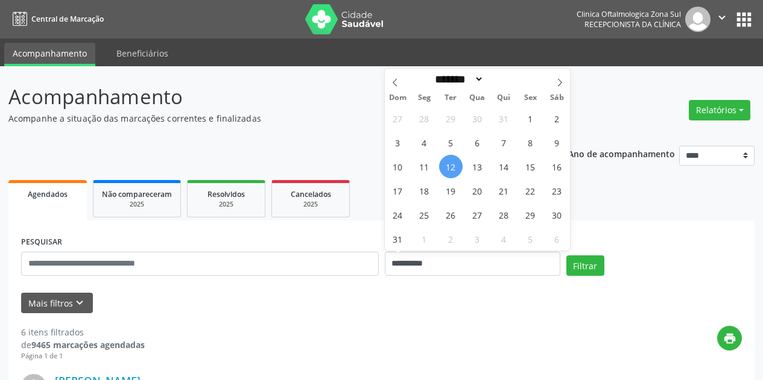
click at [450, 171] on span "12" at bounding box center [451, 167] width 24 height 24
type input "**********"
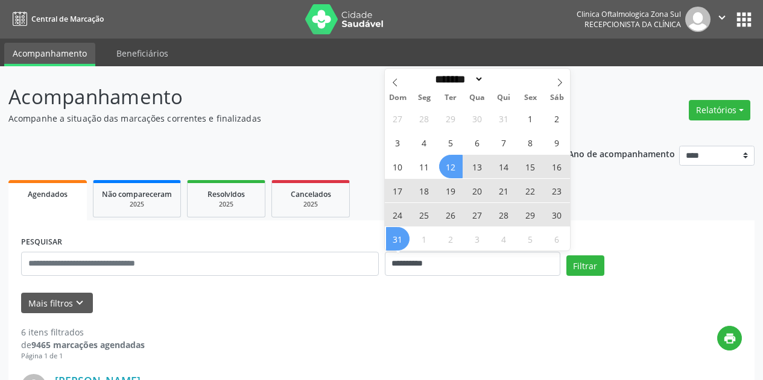
click at [398, 237] on span "31" at bounding box center [398, 239] width 24 height 24
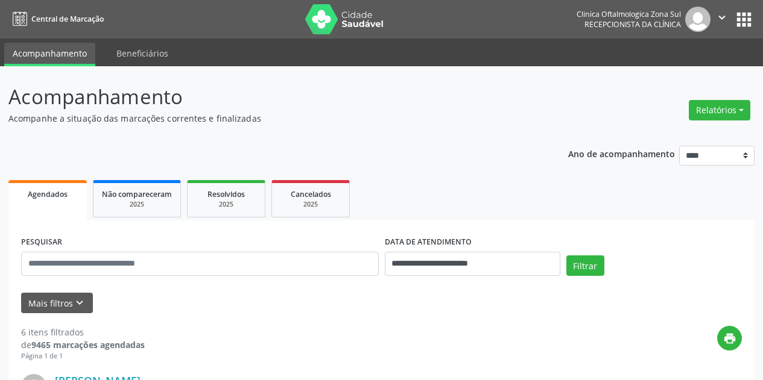
drag, startPoint x: 348, startPoint y: 316, endPoint x: 188, endPoint y: 282, distance: 163.9
click at [78, 307] on icon "keyboard_arrow_down" at bounding box center [79, 303] width 13 height 13
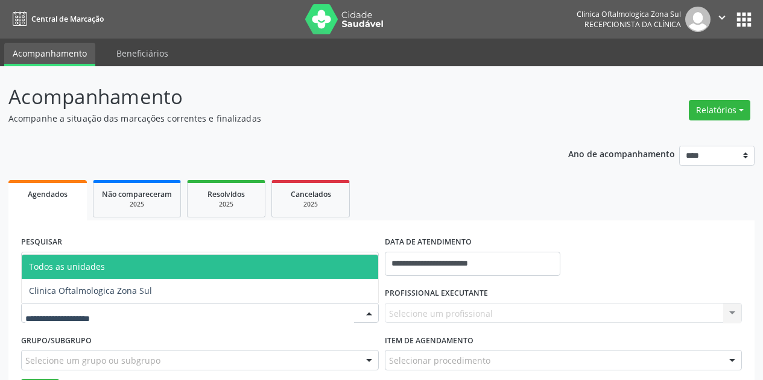
click at [143, 308] on div at bounding box center [200, 313] width 358 height 20
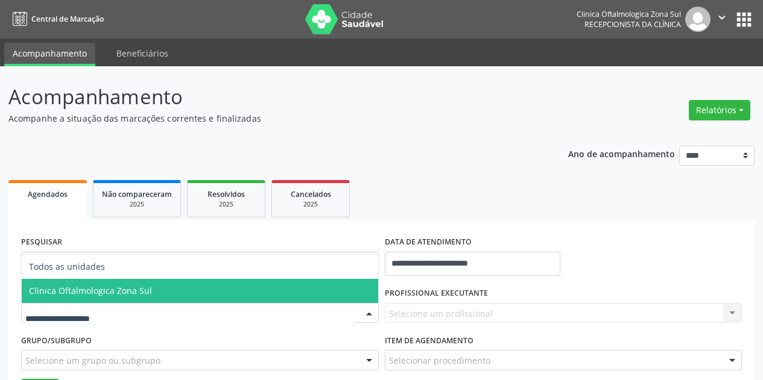
click at [169, 287] on span "Clinica Oftalmologica Zona Sul" at bounding box center [200, 291] width 356 height 24
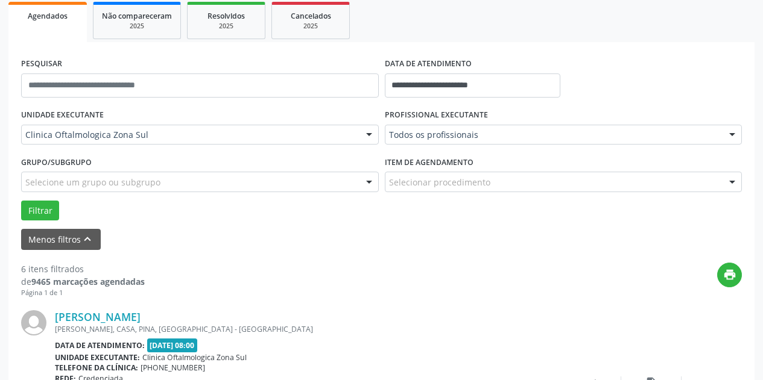
scroll to position [241, 0]
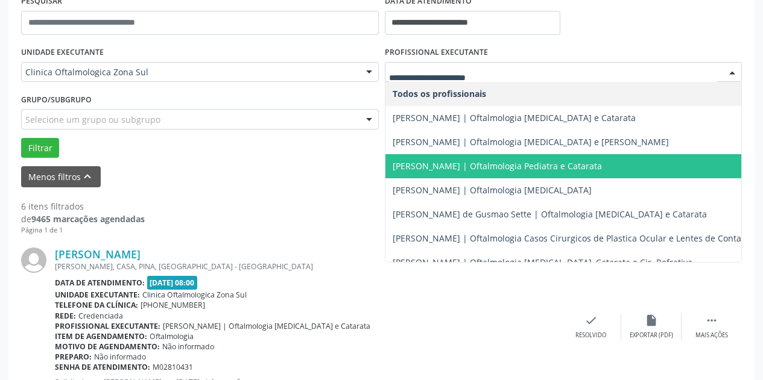
click at [486, 168] on span "[PERSON_NAME] | Oftalmologia Pediatra e Catarata" at bounding box center [496, 165] width 209 height 11
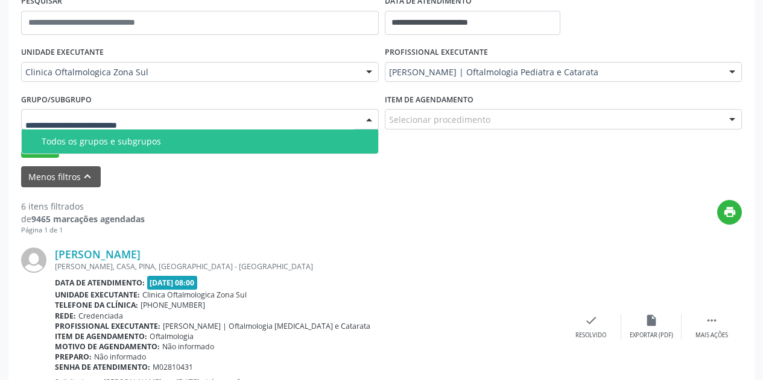
click at [138, 147] on span "Todos os grupos e subgrupos" at bounding box center [200, 142] width 356 height 24
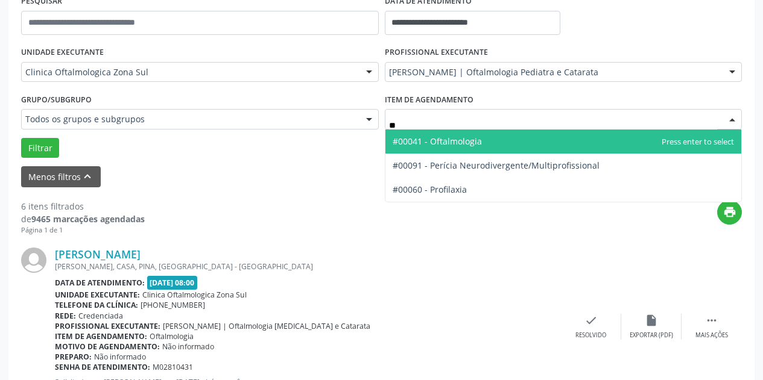
type input "***"
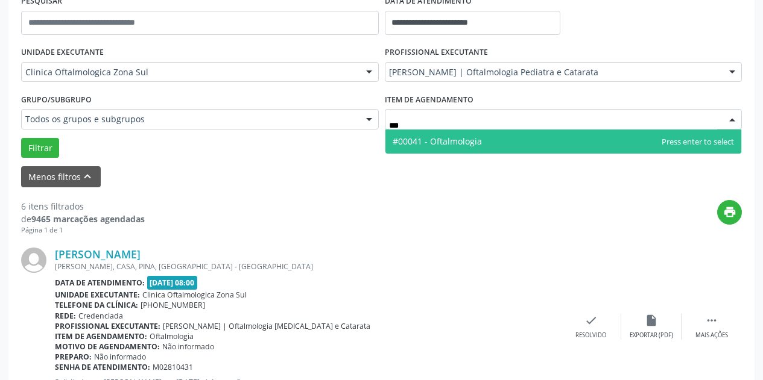
click at [446, 137] on span "#00041 - Oftalmologia" at bounding box center [436, 141] width 89 height 11
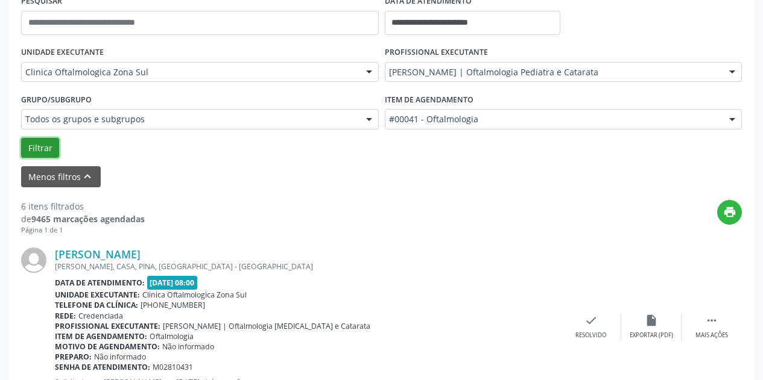
click at [24, 154] on button "Filtrar" at bounding box center [40, 148] width 38 height 20
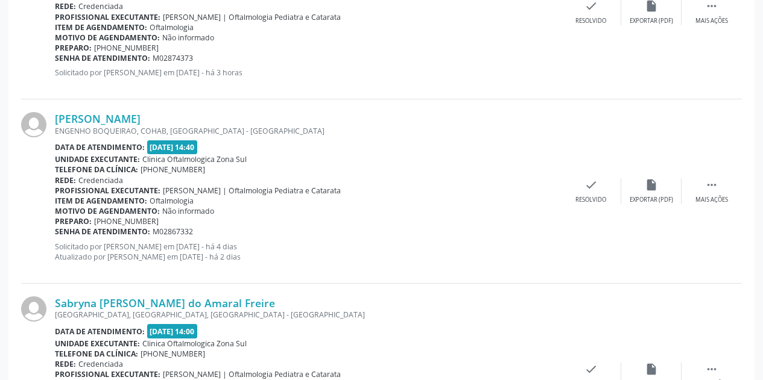
scroll to position [1906, 0]
